Goal: Task Accomplishment & Management: Use online tool/utility

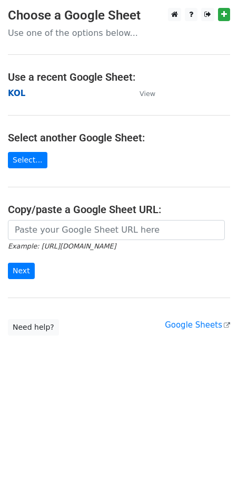
click at [21, 96] on strong "KOL" at bounding box center [16, 93] width 17 height 9
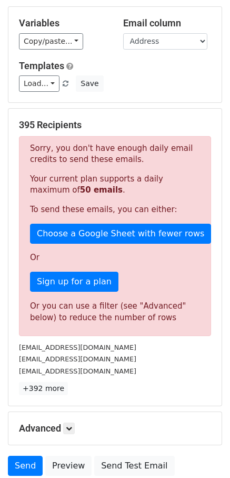
scroll to position [138, 0]
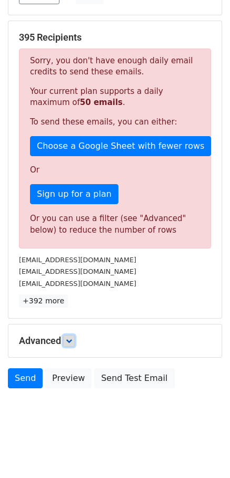
click at [66, 338] on link at bounding box center [69, 341] width 12 height 12
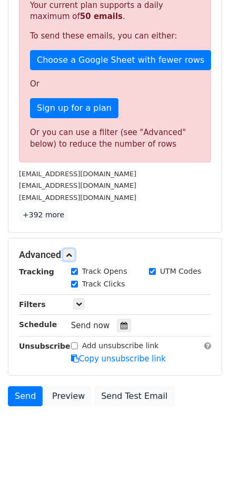
scroll to position [228, 0]
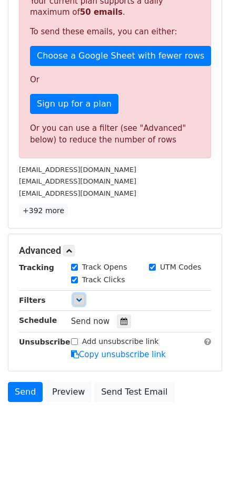
click at [76, 300] on icon at bounding box center [79, 299] width 6 height 6
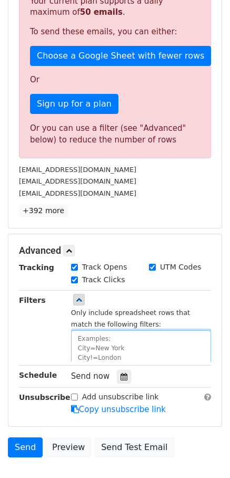
click at [92, 338] on textarea at bounding box center [141, 350] width 140 height 41
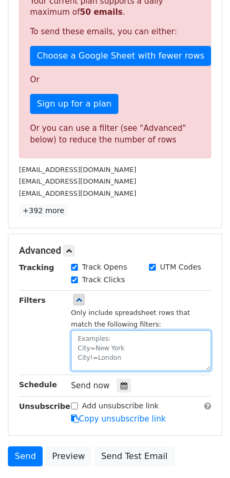
paste textarea "Date"
paste textarea "2025-8-18"
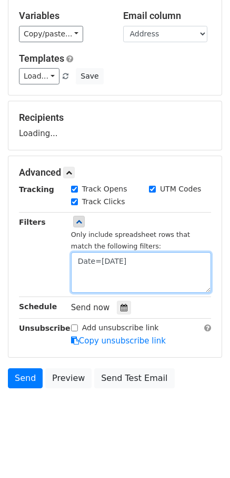
type textarea "Date=2025-8-18"
